Goal: Register for event/course: Sign up to attend an event or enroll in a course

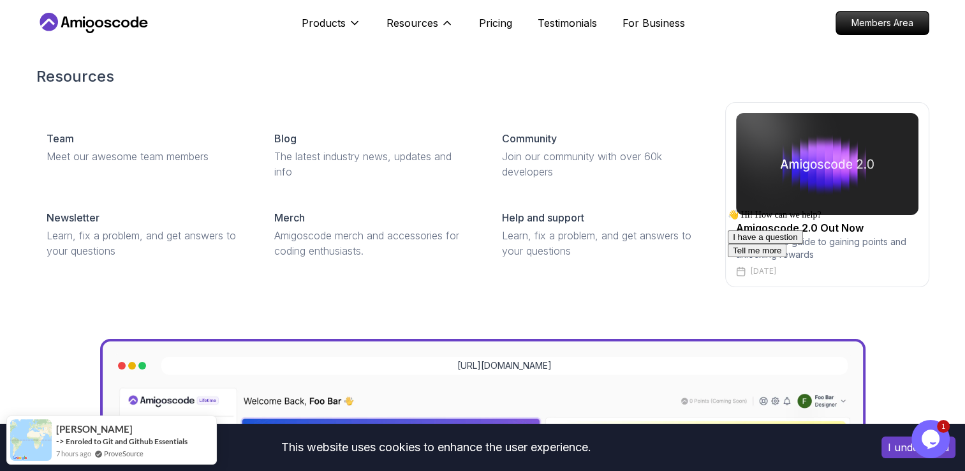
scroll to position [69, 0]
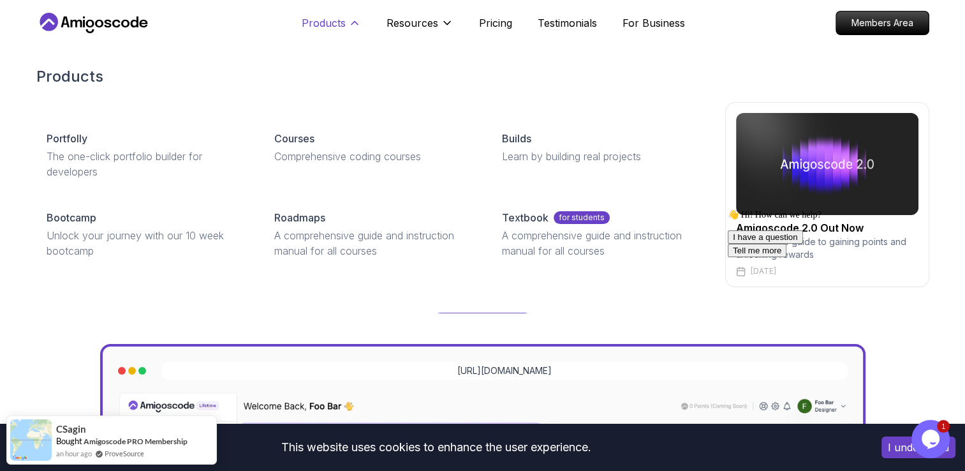
click at [350, 22] on icon at bounding box center [354, 23] width 13 height 13
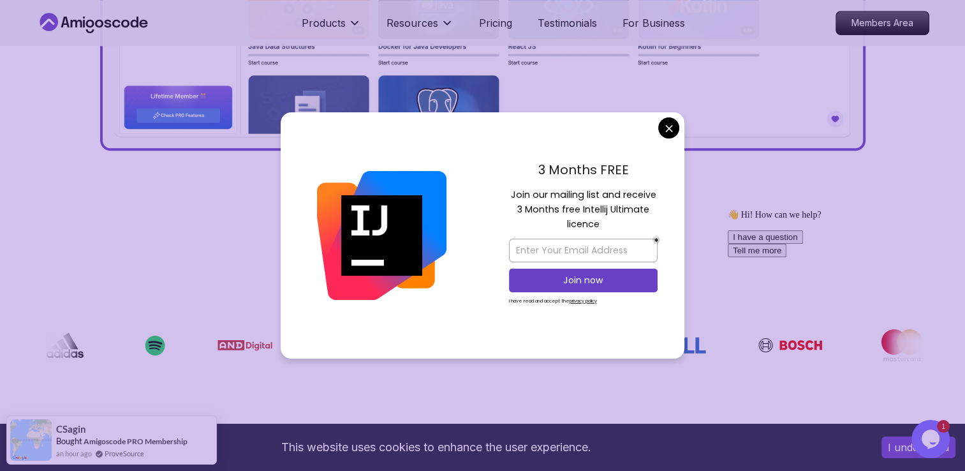
scroll to position [776, 0]
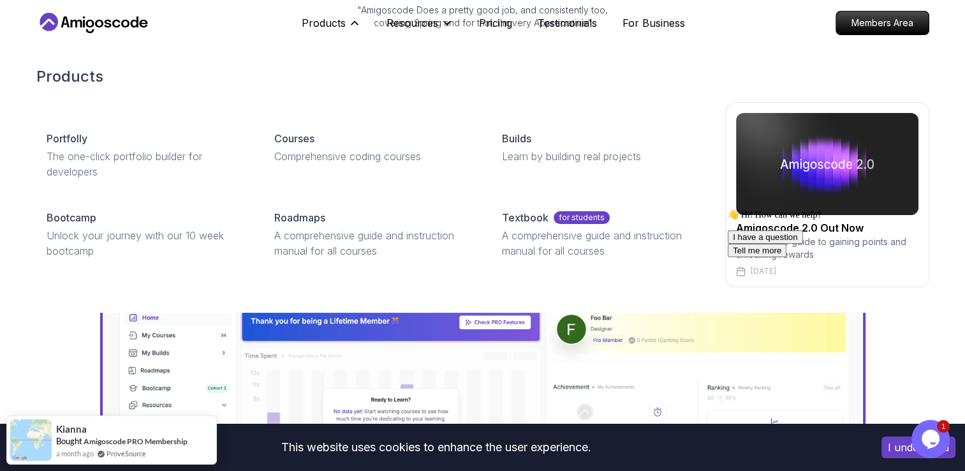
scroll to position [0, 0]
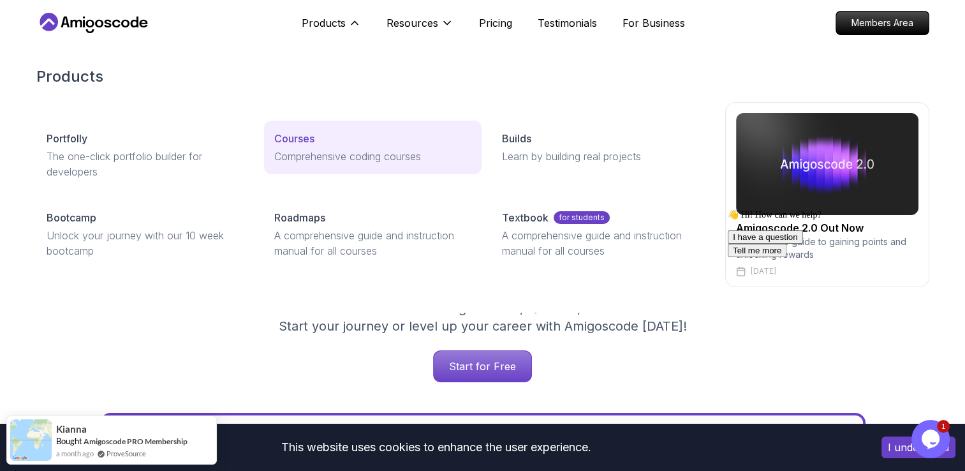
click at [341, 137] on div "Courses" at bounding box center [372, 138] width 197 height 15
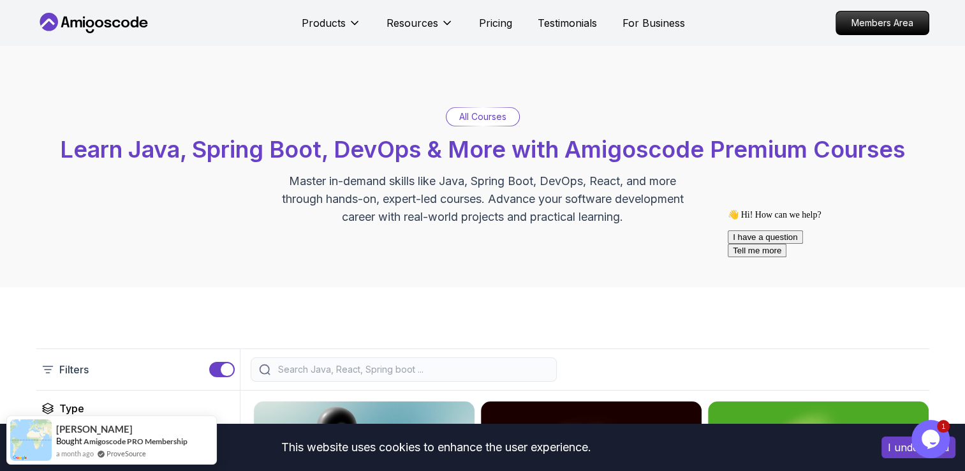
drag, startPoint x: 337, startPoint y: 379, endPoint x: 348, endPoint y: 370, distance: 14.5
click at [348, 370] on div at bounding box center [404, 369] width 306 height 24
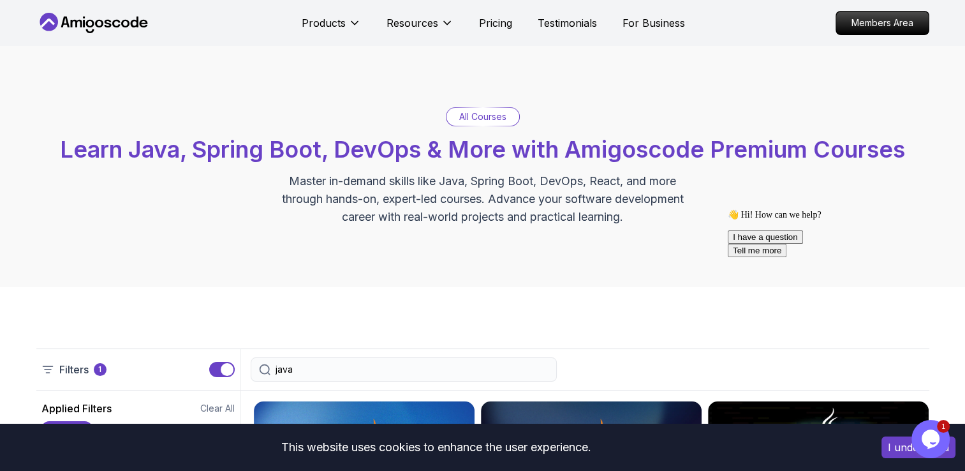
type input "java"
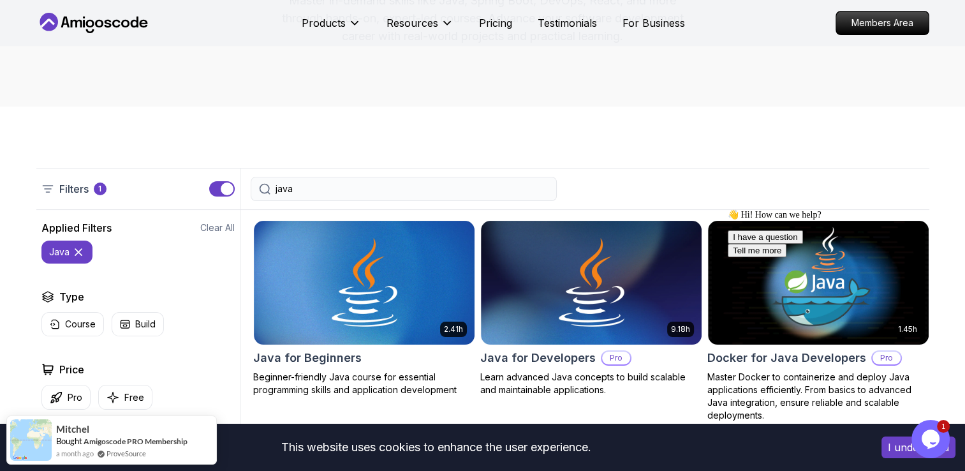
scroll to position [189, 0]
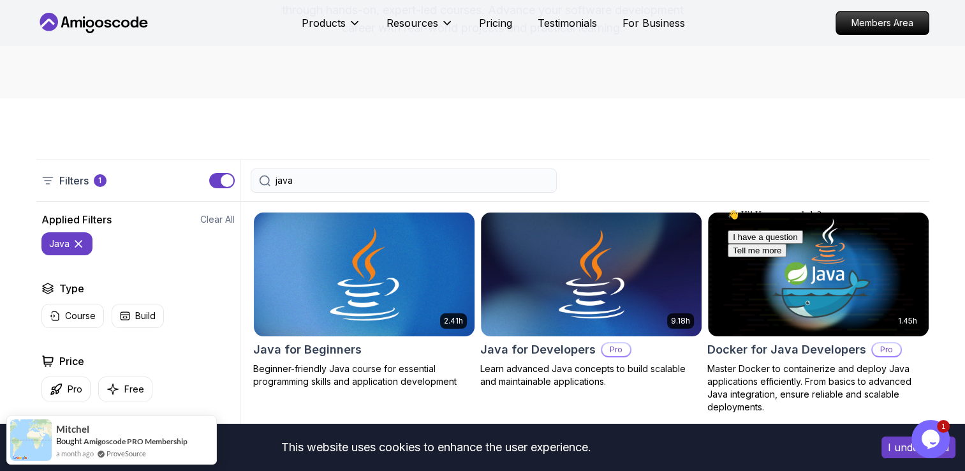
click at [388, 281] on img at bounding box center [364, 273] width 232 height 129
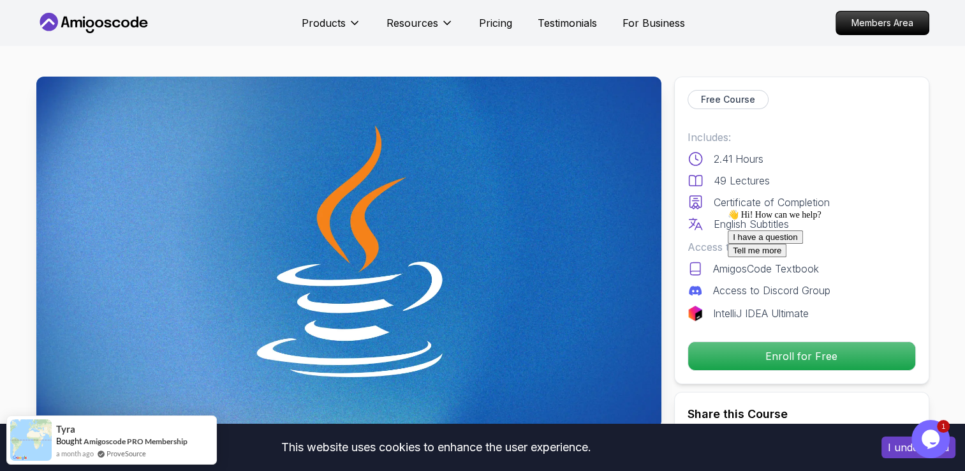
click at [781, 257] on div "👋 Hi! How can we help? I have a question Tell me more" at bounding box center [843, 233] width 230 height 48
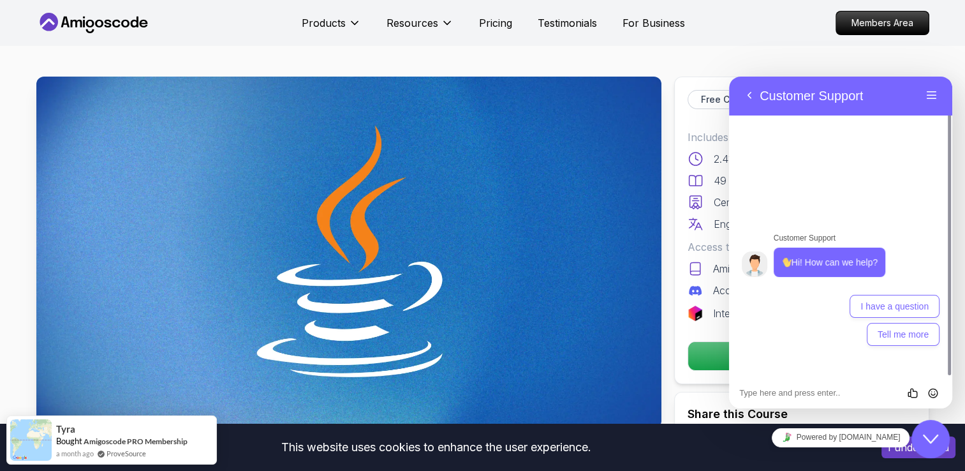
drag, startPoint x: 746, startPoint y: 114, endPoint x: 748, endPoint y: 34, distance: 79.8
click html "Back Customer Support Menu Back Rate this chat Insert emoji Customer Support Hi…"
drag, startPoint x: 748, startPoint y: 34, endPoint x: 764, endPoint y: 54, distance: 25.0
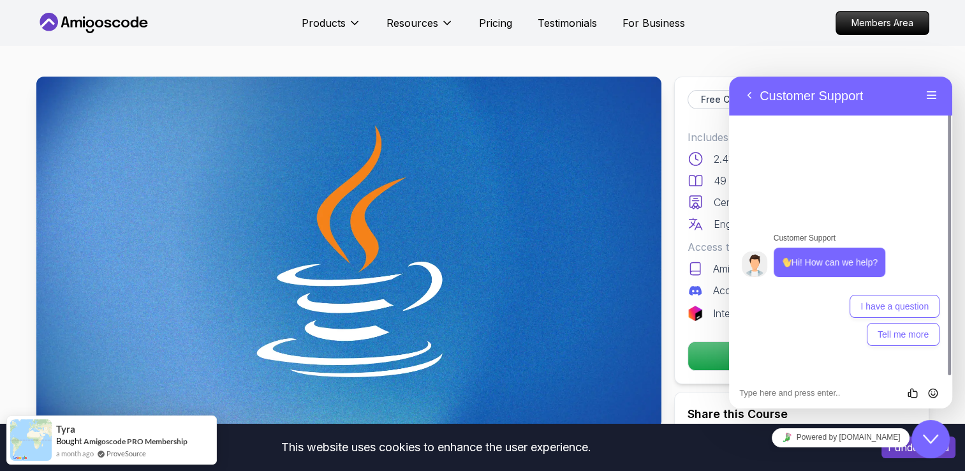
drag, startPoint x: 708, startPoint y: 133, endPoint x: 803, endPoint y: 59, distance: 120.8
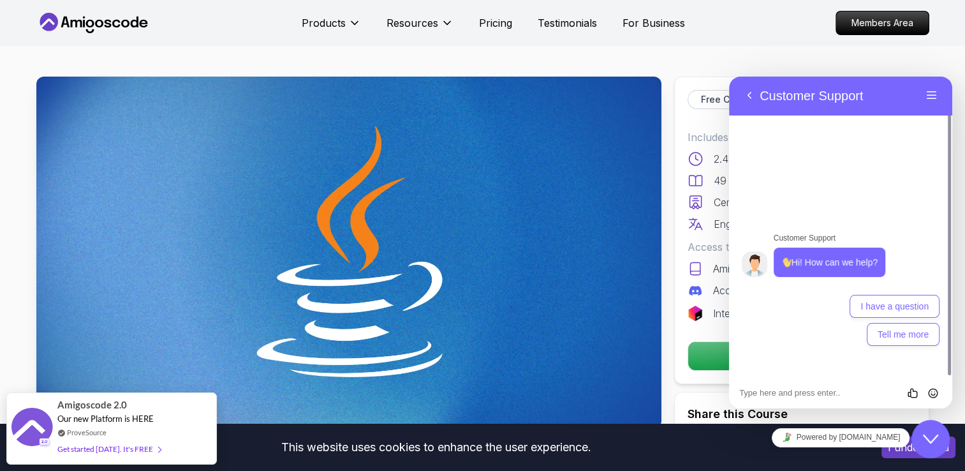
click at [794, 32] on nav "Products Resources Pricing Testimonials For Business Members Area" at bounding box center [482, 23] width 893 height 46
click at [936, 434] on icon "Close Chat This icon closes the chat window." at bounding box center [930, 438] width 15 height 15
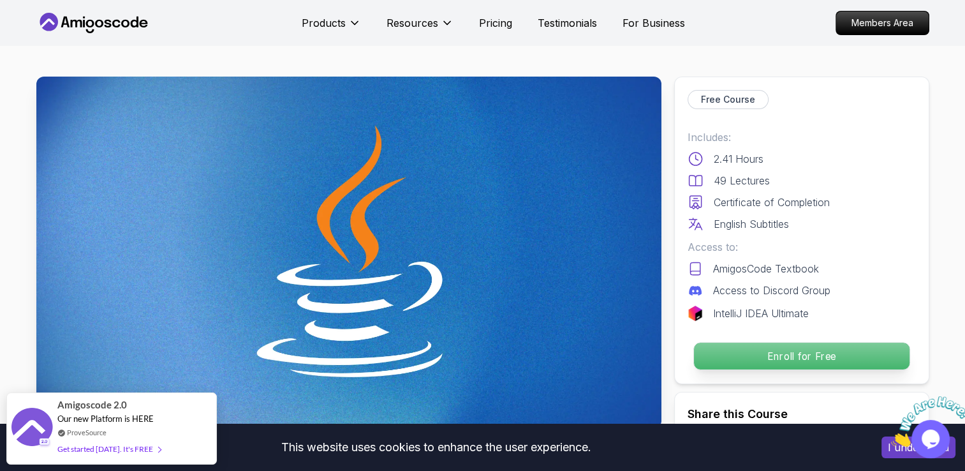
click at [849, 362] on p "Enroll for Free" at bounding box center [801, 356] width 216 height 27
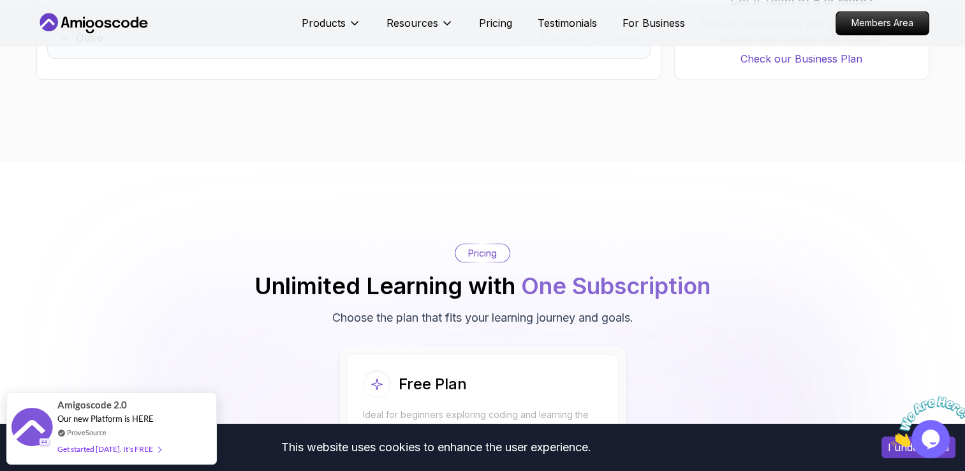
scroll to position [2450, 0]
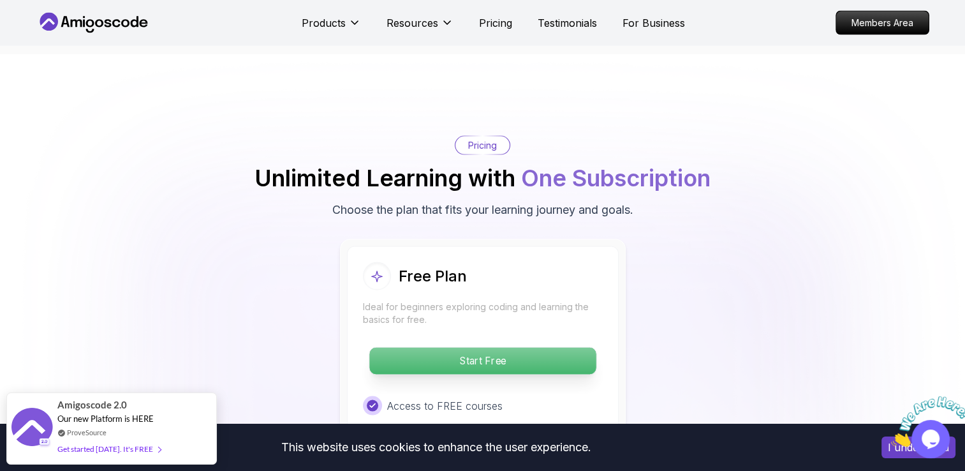
click at [557, 348] on p "Start Free" at bounding box center [482, 361] width 226 height 27
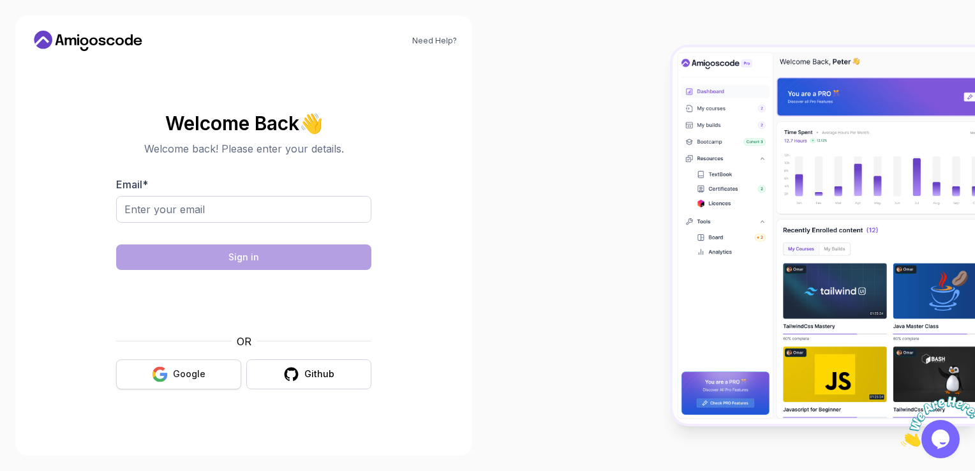
click at [213, 380] on button "Google" at bounding box center [178, 374] width 125 height 30
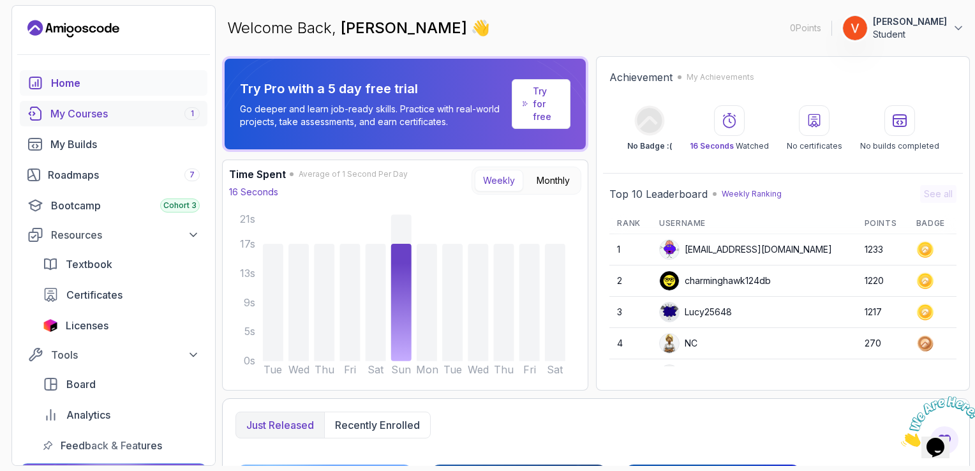
click at [163, 108] on div "My Courses 1" at bounding box center [124, 113] width 149 height 15
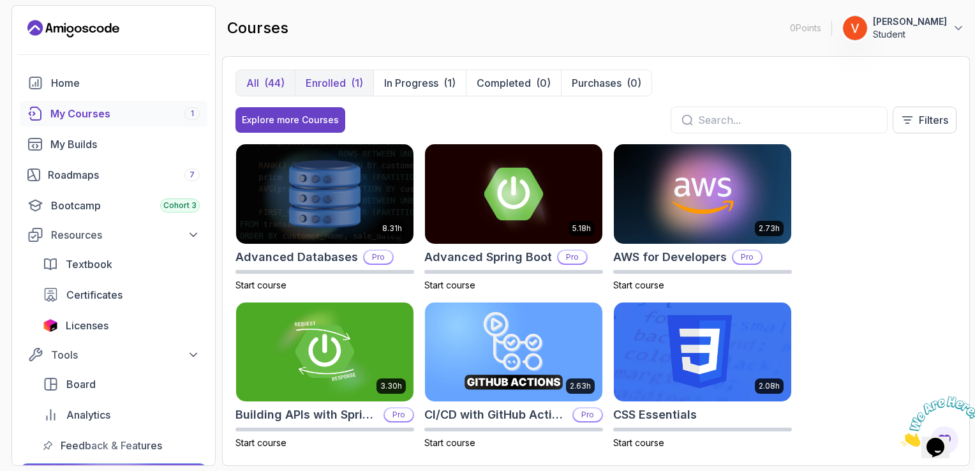
click at [325, 84] on p "Enrolled" at bounding box center [326, 82] width 40 height 15
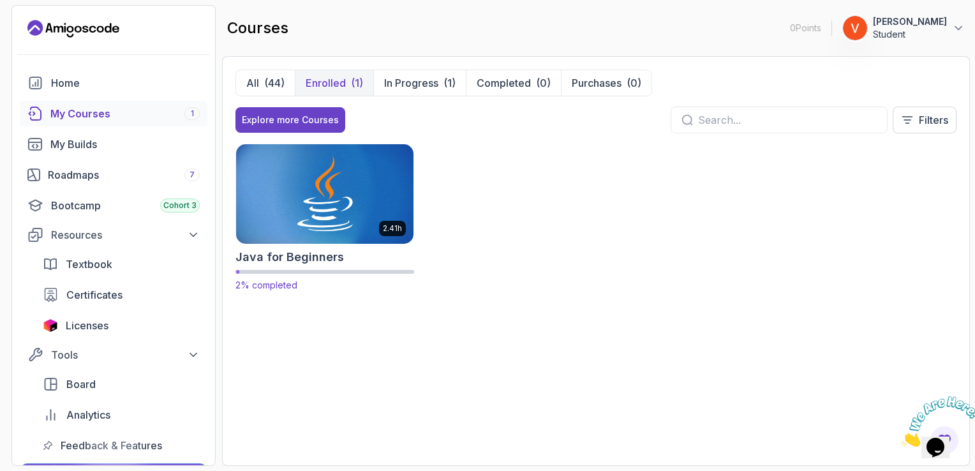
click at [330, 167] on img at bounding box center [325, 194] width 186 height 104
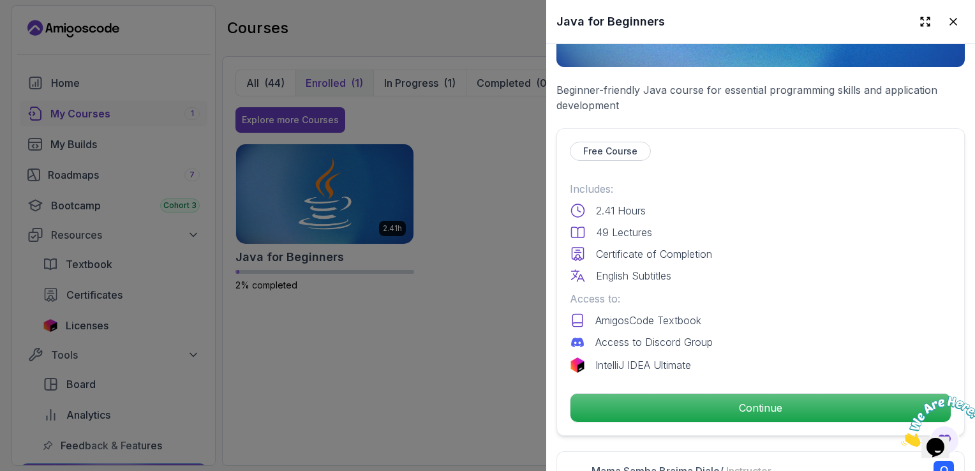
scroll to position [223, 0]
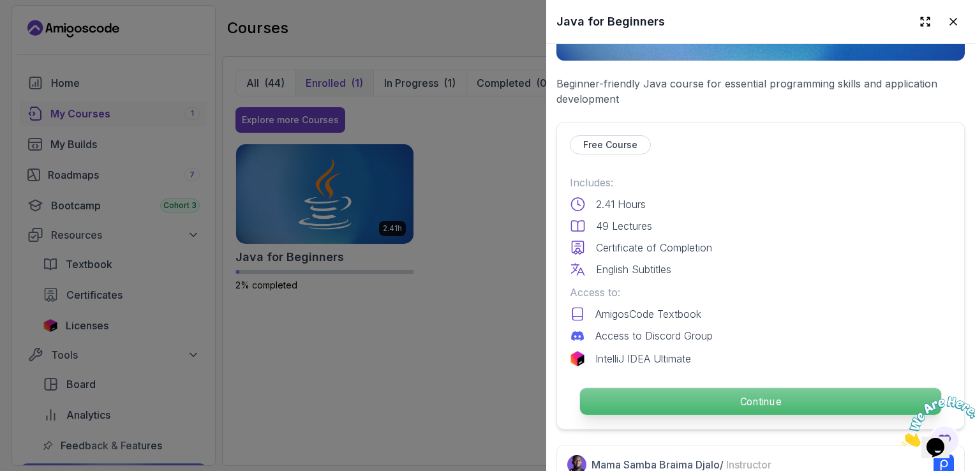
click at [760, 403] on p "Continue" at bounding box center [760, 401] width 361 height 27
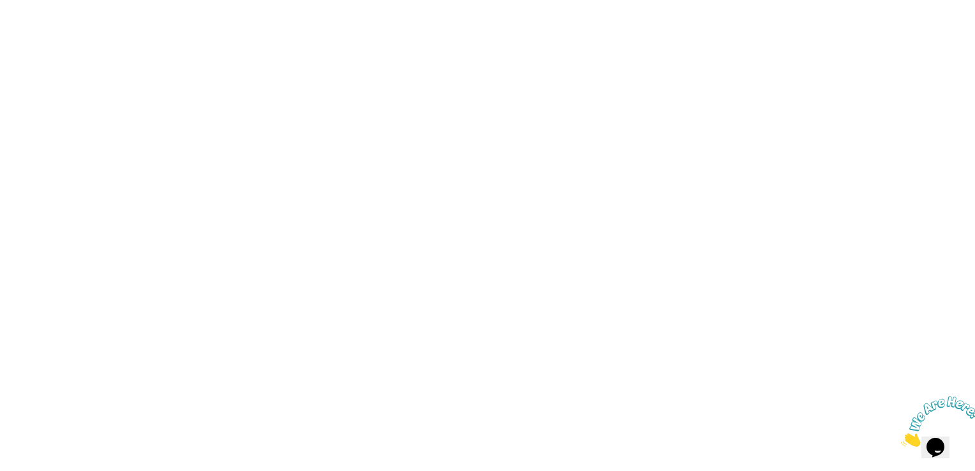
click at [760, 0] on html "0s" at bounding box center [487, 0] width 975 height 0
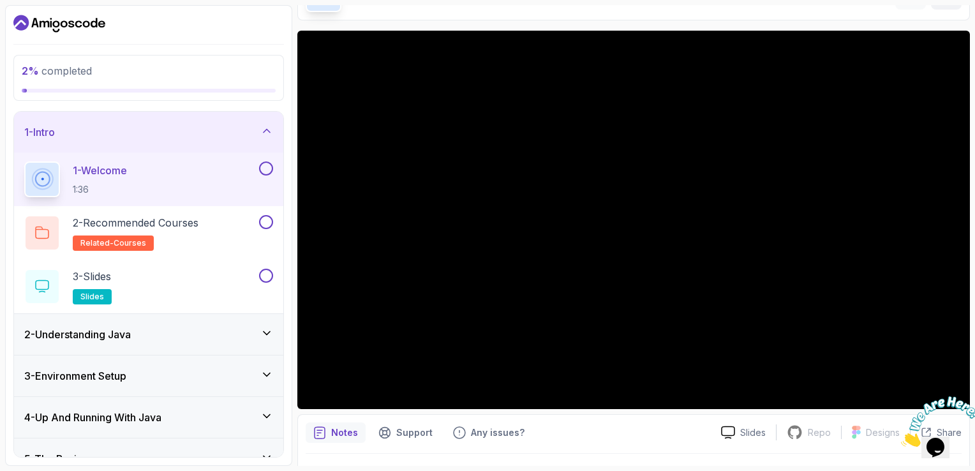
scroll to position [84, 0]
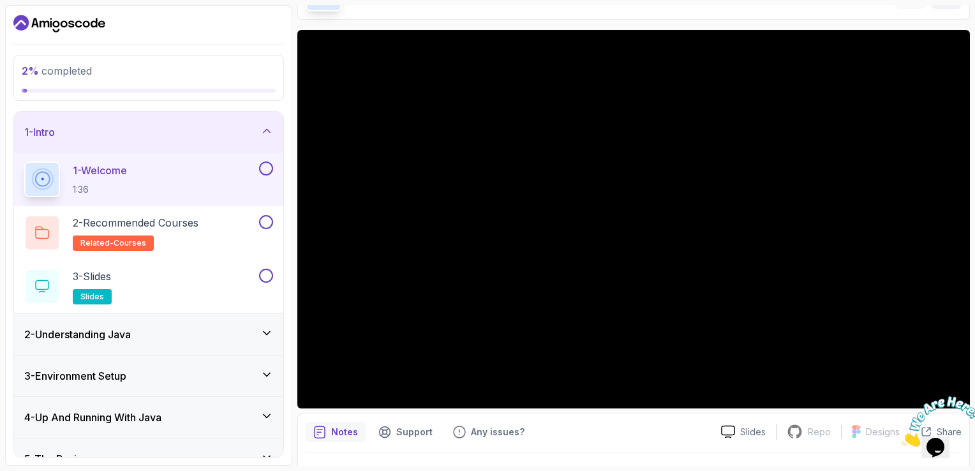
click at [186, 325] on div "2 - Understanding Java" at bounding box center [148, 334] width 269 height 41
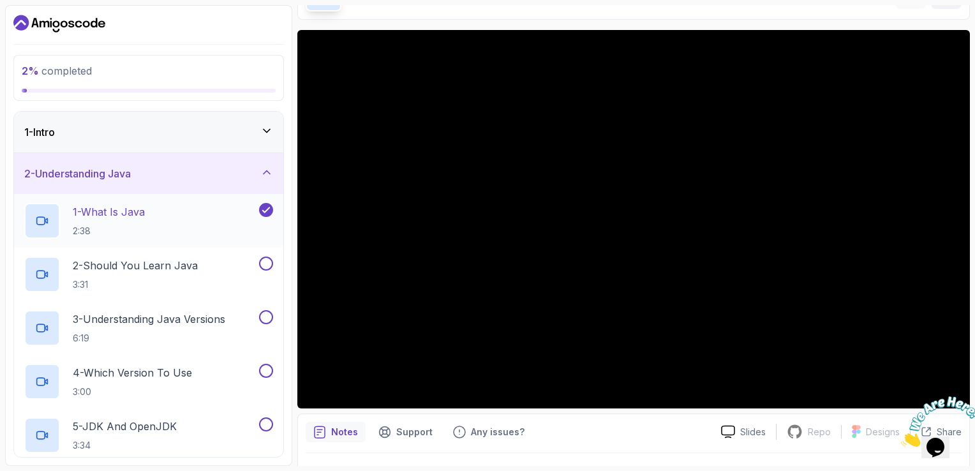
click at [250, 228] on div "1 - What Is Java 2:38" at bounding box center [140, 221] width 232 height 36
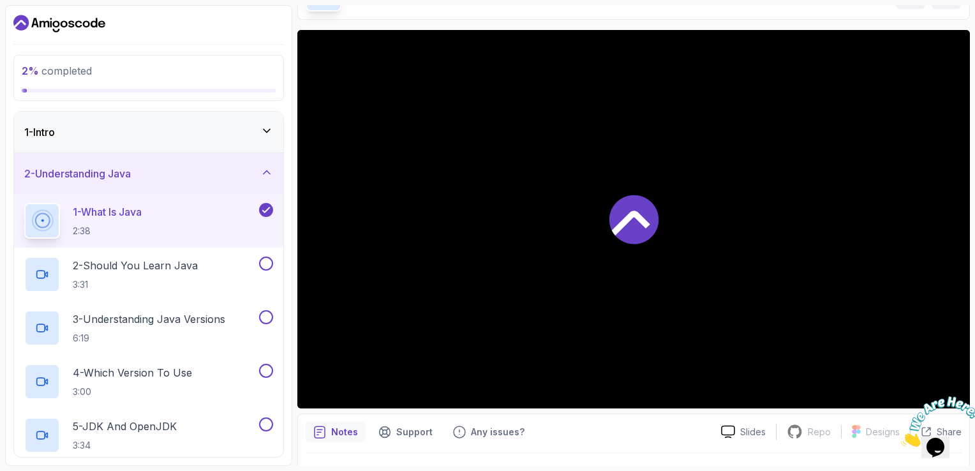
drag, startPoint x: 307, startPoint y: 239, endPoint x: 611, endPoint y: 313, distance: 313.1
click at [611, 313] on div at bounding box center [633, 219] width 672 height 378
drag, startPoint x: 249, startPoint y: 279, endPoint x: 240, endPoint y: 274, distance: 10.6
click at [240, 274] on div "2 - Should You Learn Java 3:31" at bounding box center [140, 274] width 232 height 36
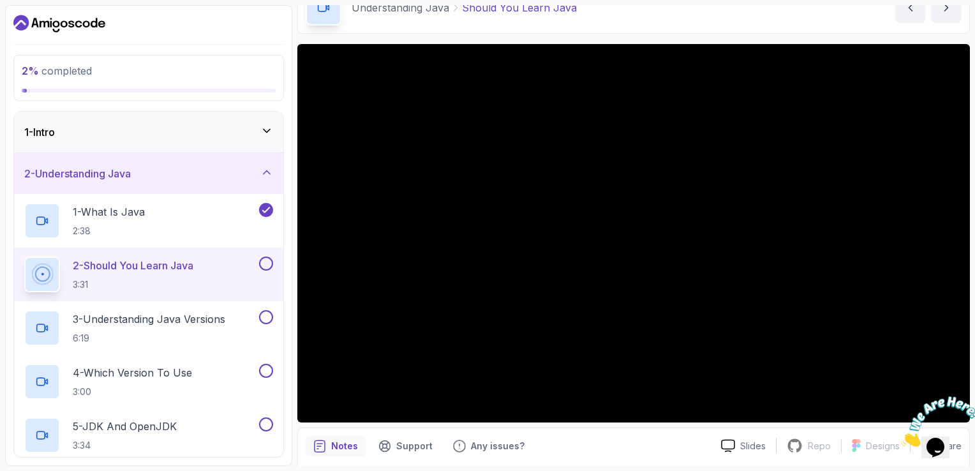
scroll to position [64, 0]
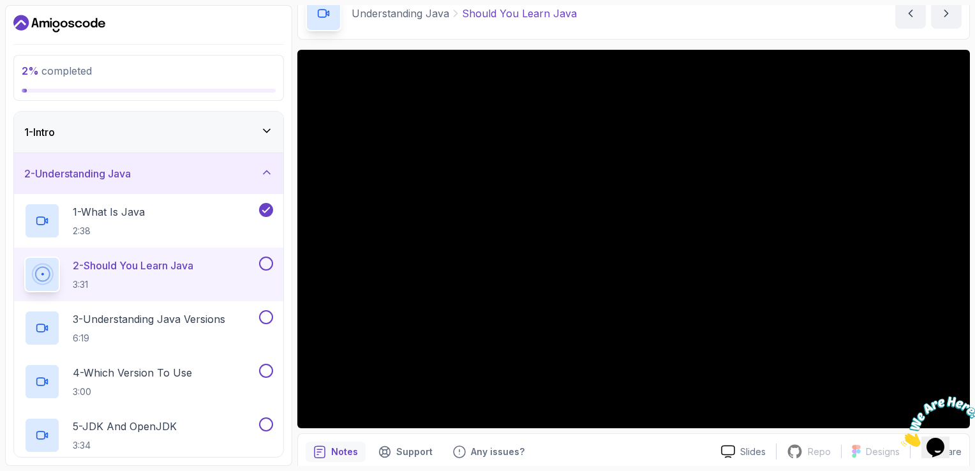
click at [901, 438] on icon "Close" at bounding box center [901, 443] width 0 height 11
